Goal: Find specific page/section: Find specific page/section

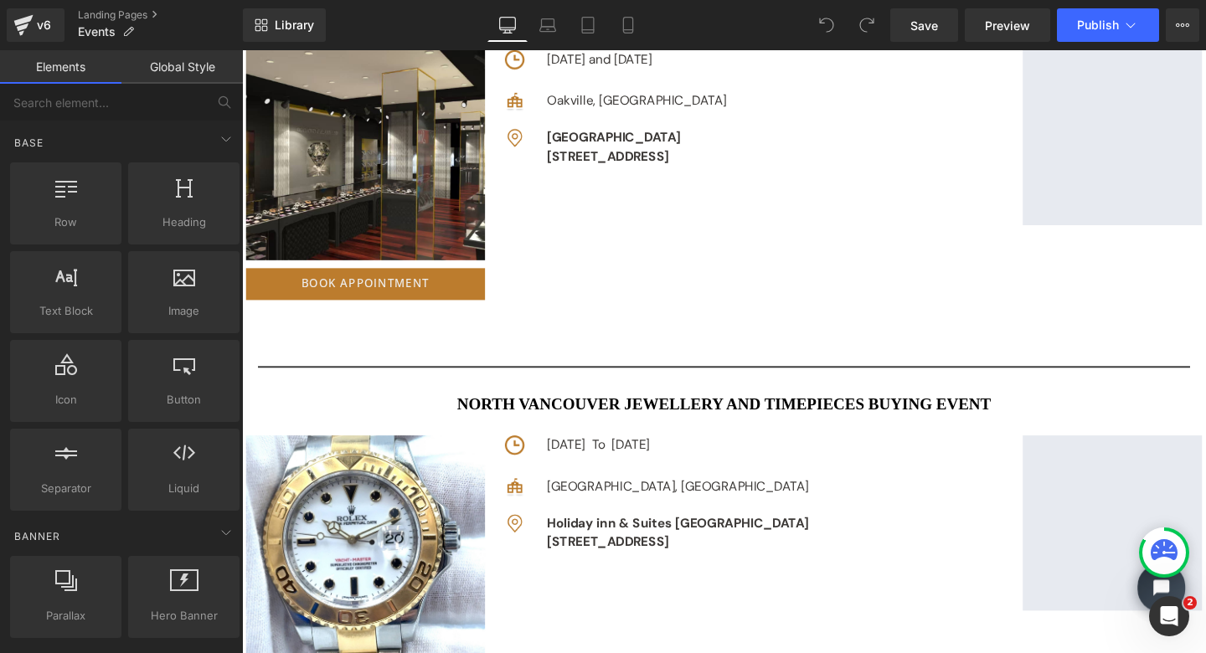
scroll to position [5826, 0]
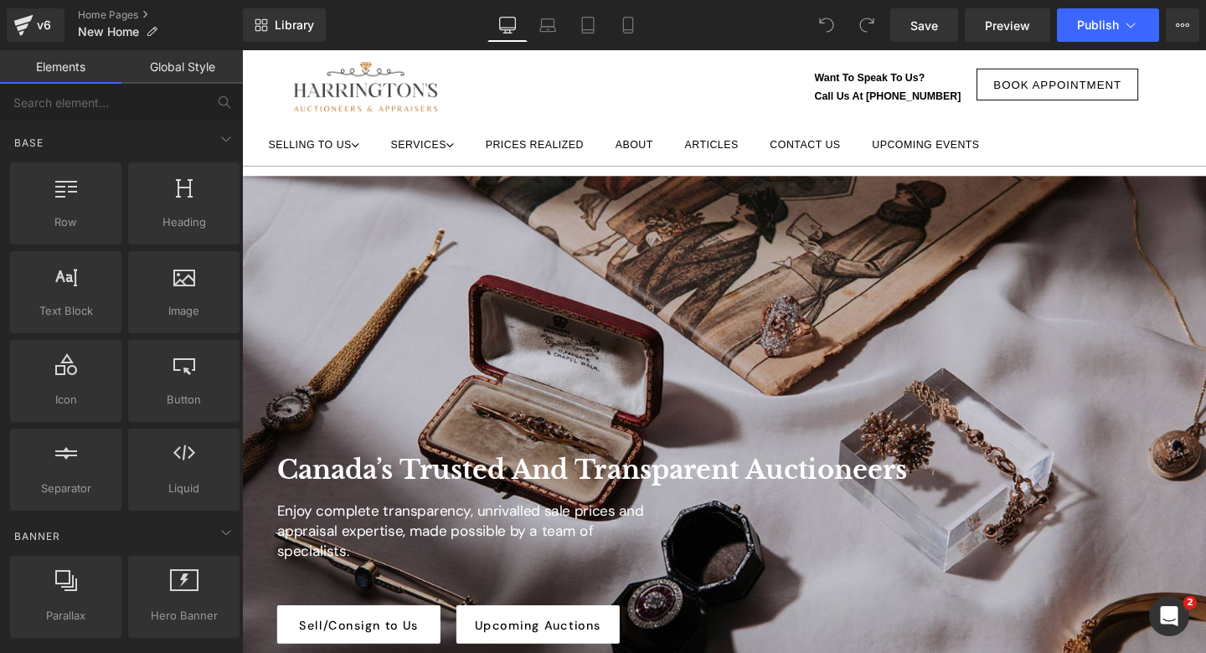
click at [728, 152] on link "Articles" at bounding box center [735, 150] width 87 height 8
drag, startPoint x: 758, startPoint y: 141, endPoint x: 753, endPoint y: 149, distance: 10.2
click at [753, 149] on ul "selling to Us Our Departments expand Art & Antiques Coins & Banknotes Fine Jewe…" at bounding box center [748, 149] width 988 height 19
